Goal: Navigation & Orientation: Find specific page/section

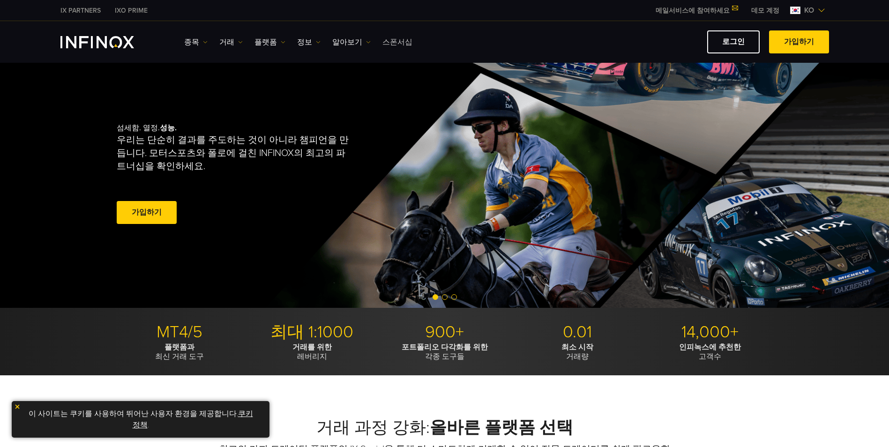
click at [397, 41] on link "스폰서십" at bounding box center [397, 42] width 30 height 11
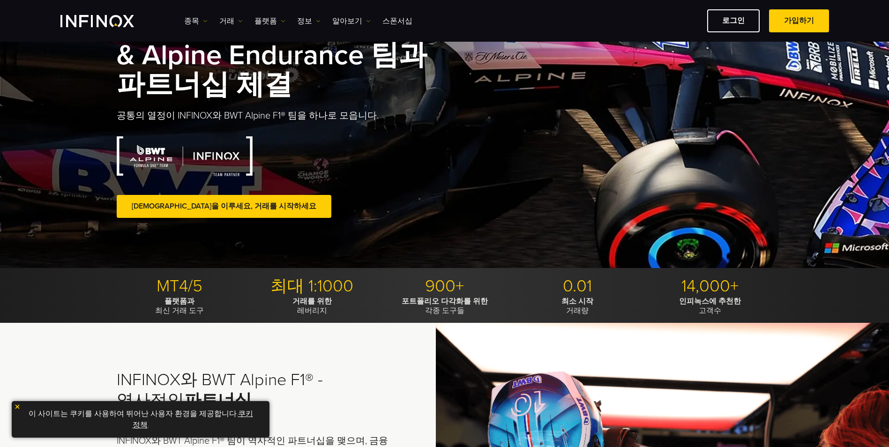
scroll to position [141, 0]
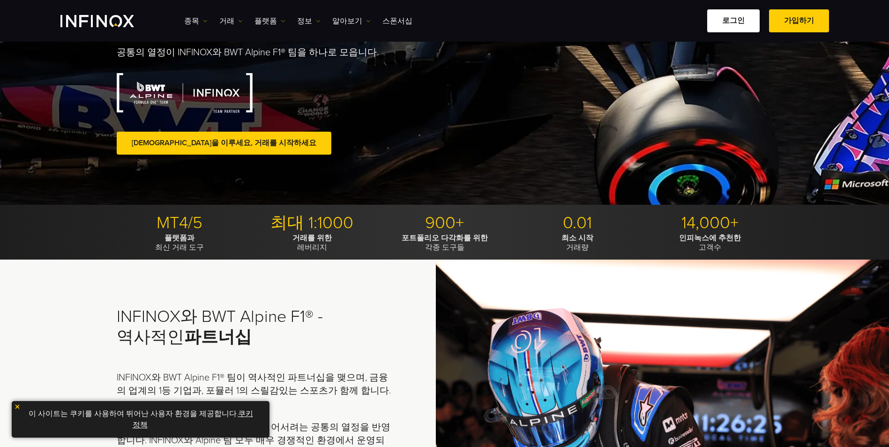
click at [717, 20] on link "로그인" at bounding box center [733, 20] width 52 height 23
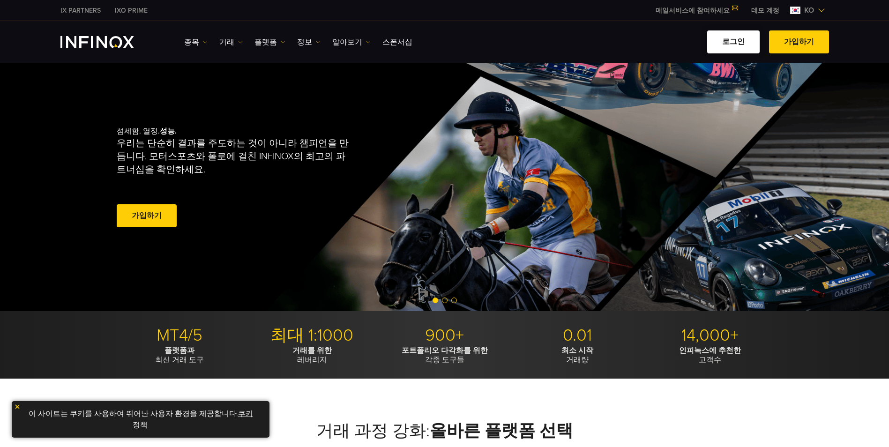
click at [736, 52] on link "로그인" at bounding box center [733, 41] width 52 height 23
